Goal: Task Accomplishment & Management: Manage account settings

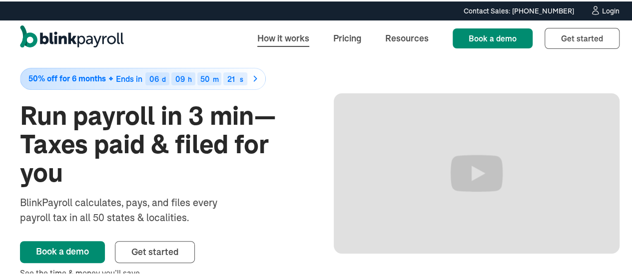
scroll to position [50, 0]
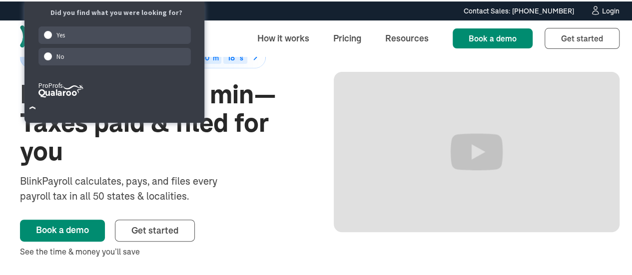
click at [602, 7] on div "Login" at bounding box center [610, 9] width 17 height 7
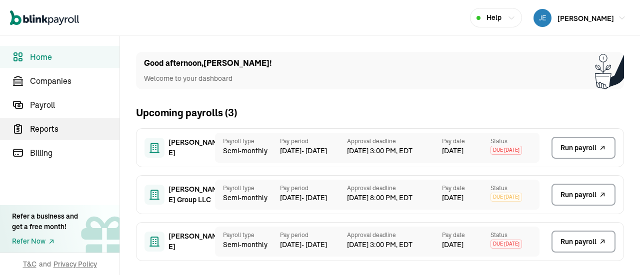
click at [46, 129] on span "Reports" at bounding box center [74, 129] width 89 height 12
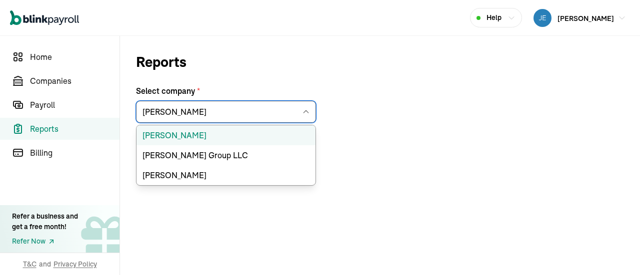
click at [235, 106] on input "[PERSON_NAME]" at bounding box center [226, 112] width 180 height 22
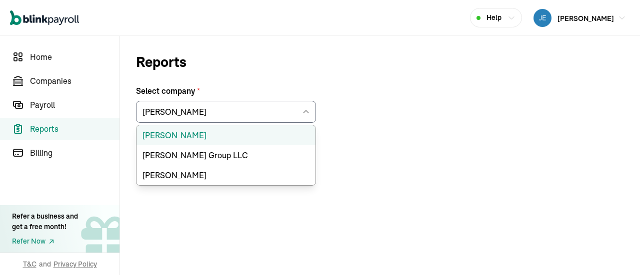
click at [207, 133] on li "[PERSON_NAME]" at bounding box center [225, 135] width 179 height 20
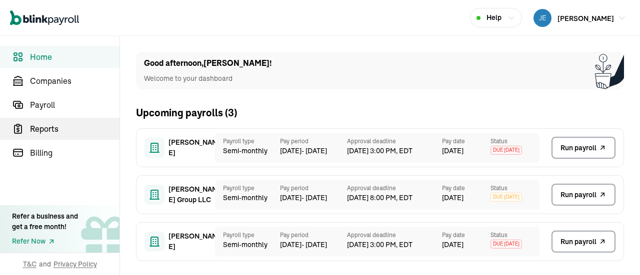
click at [46, 129] on span "Reports" at bounding box center [74, 129] width 89 height 12
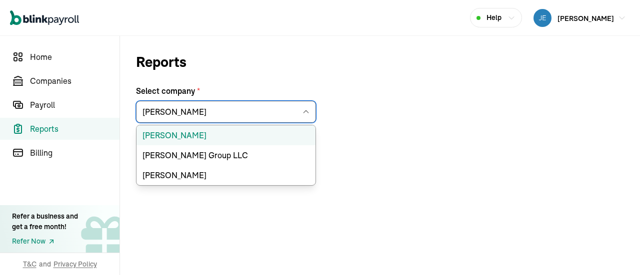
click at [235, 106] on input "[PERSON_NAME]" at bounding box center [226, 112] width 180 height 22
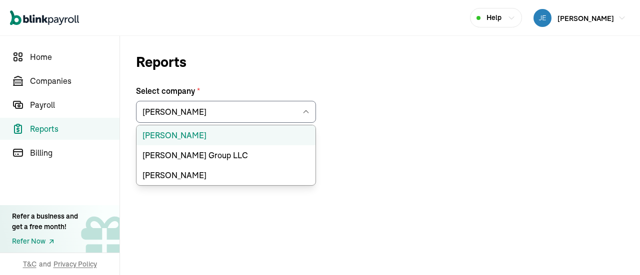
click at [207, 133] on li "[PERSON_NAME]" at bounding box center [225, 135] width 179 height 20
